Goal: Task Accomplishment & Management: Manage account settings

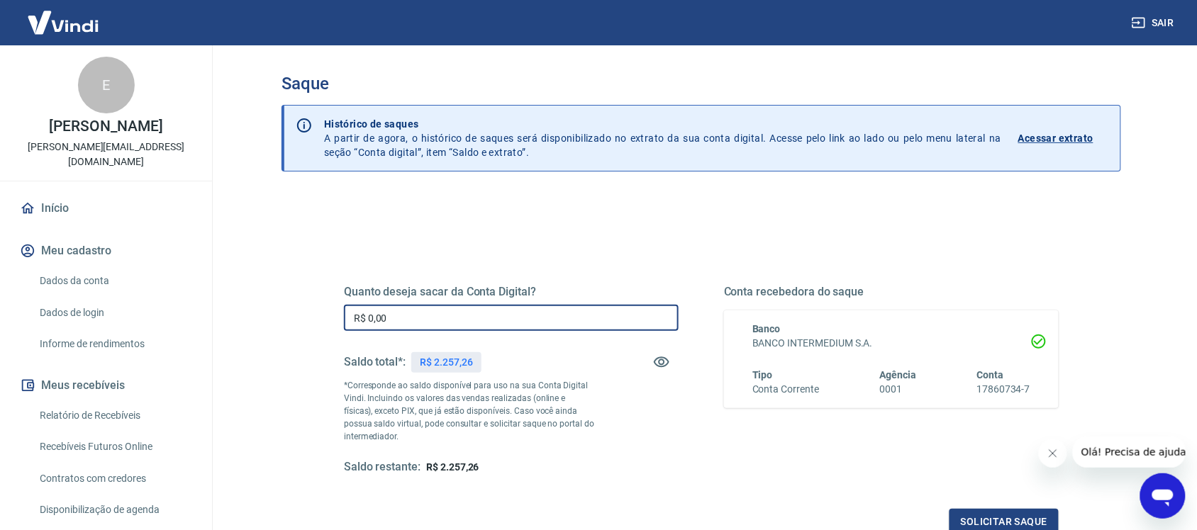
click at [535, 320] on input "R$ 0,00" at bounding box center [511, 318] width 335 height 26
type input "R$ 2.257,26"
click at [1044, 511] on button "Solicitar saque" at bounding box center [1003, 522] width 109 height 26
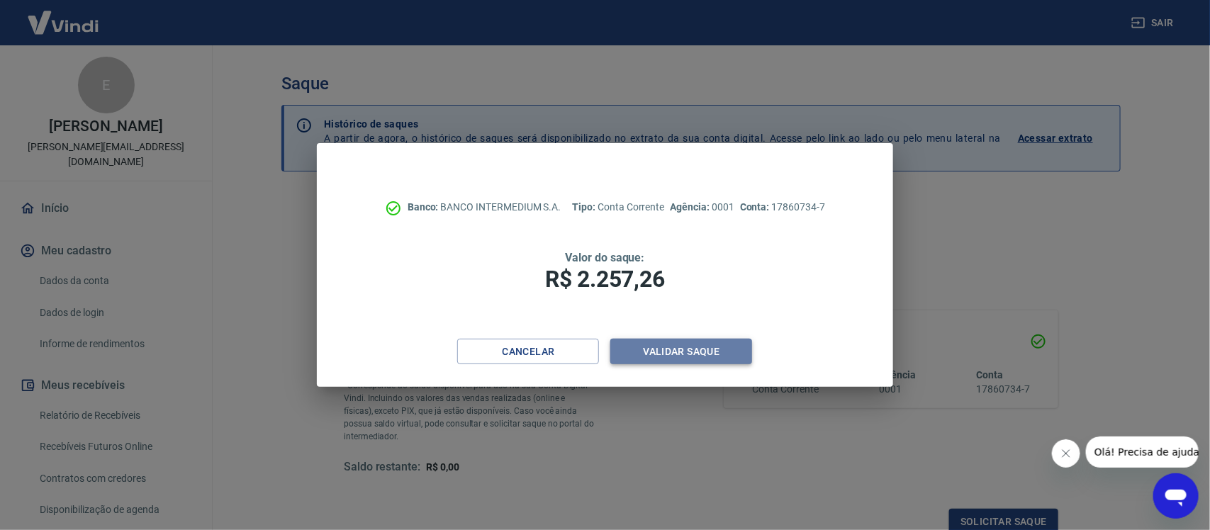
click at [692, 353] on button "Validar saque" at bounding box center [682, 352] width 142 height 26
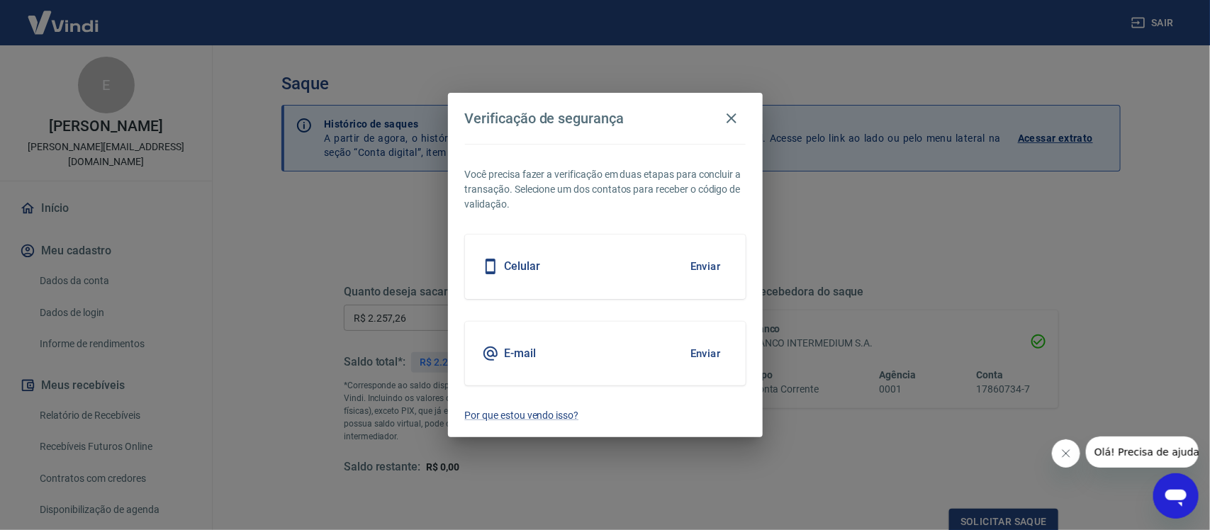
scroll to position [4, 0]
click at [692, 353] on button "Enviar" at bounding box center [706, 354] width 46 height 30
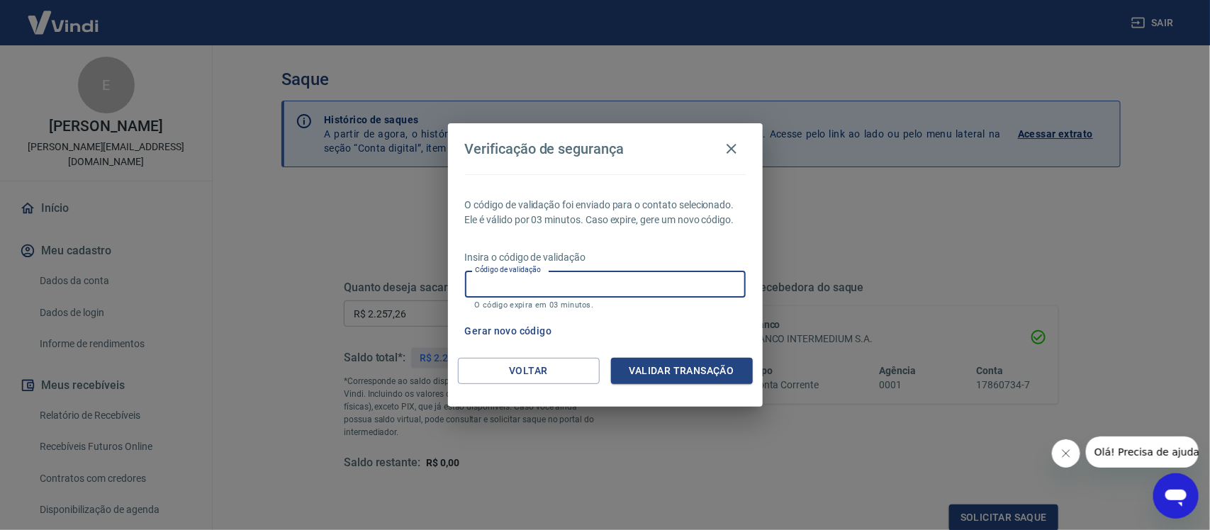
click at [643, 289] on input "Código de validação" at bounding box center [605, 284] width 281 height 26
type input "935234"
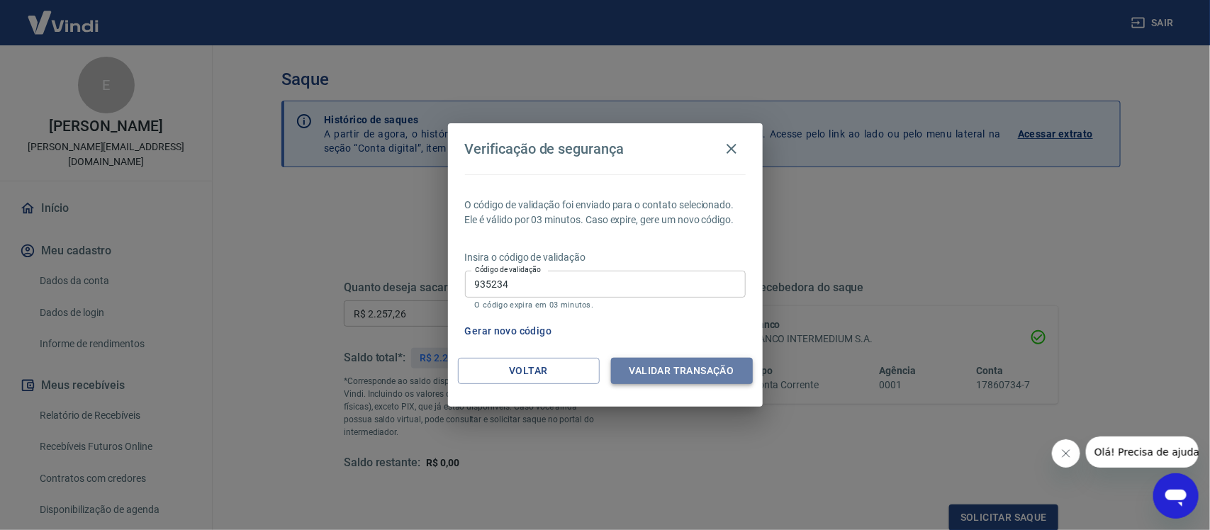
click at [709, 372] on button "Validar transação" at bounding box center [682, 371] width 142 height 26
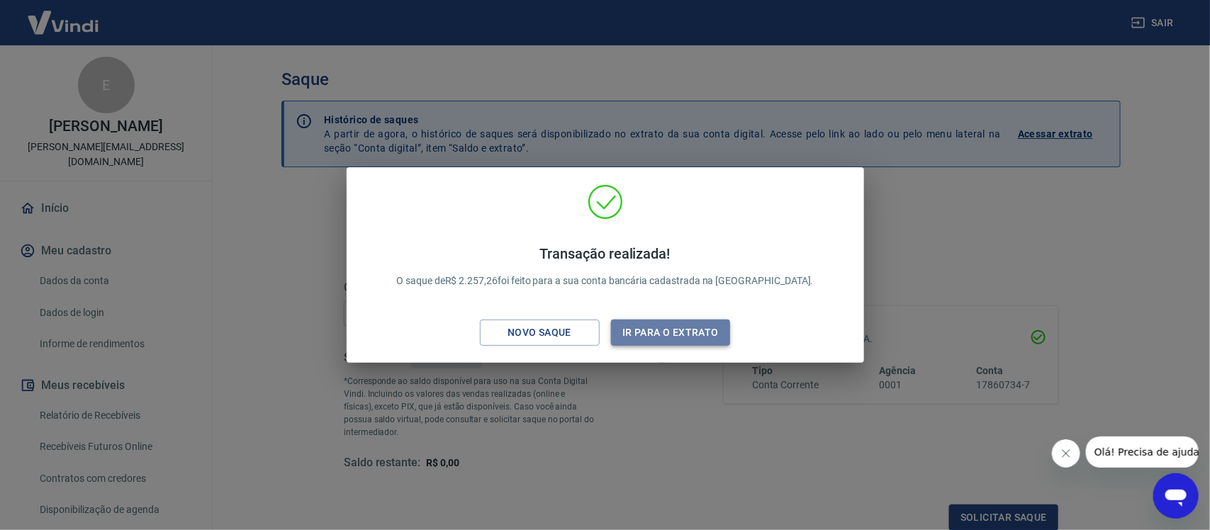
click at [672, 328] on button "Ir para o extrato" at bounding box center [671, 333] width 120 height 26
